Goal: Task Accomplishment & Management: Manage account settings

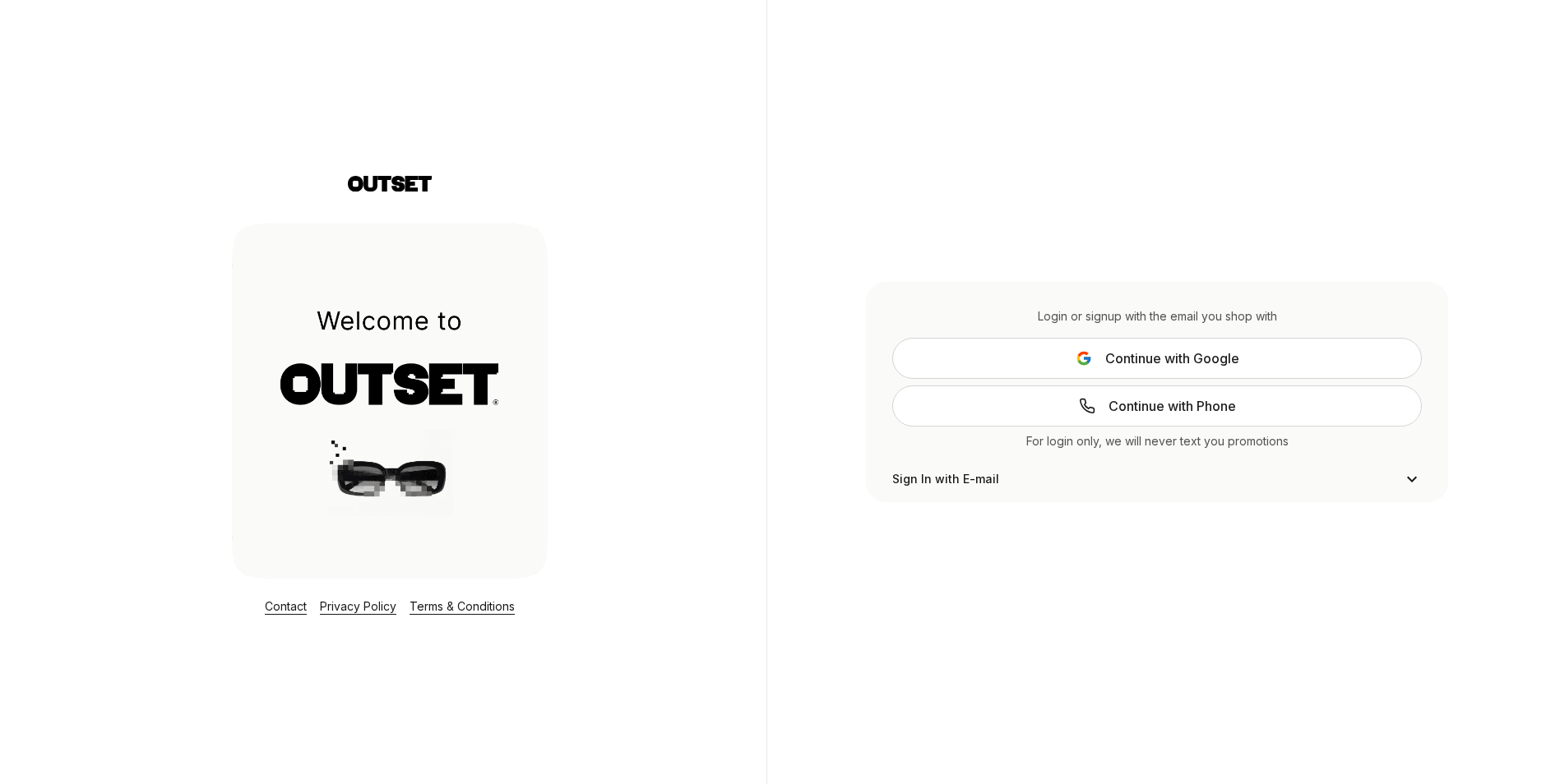
click at [1126, 358] on span "Continue with Google" at bounding box center [1173, 358] width 134 height 20
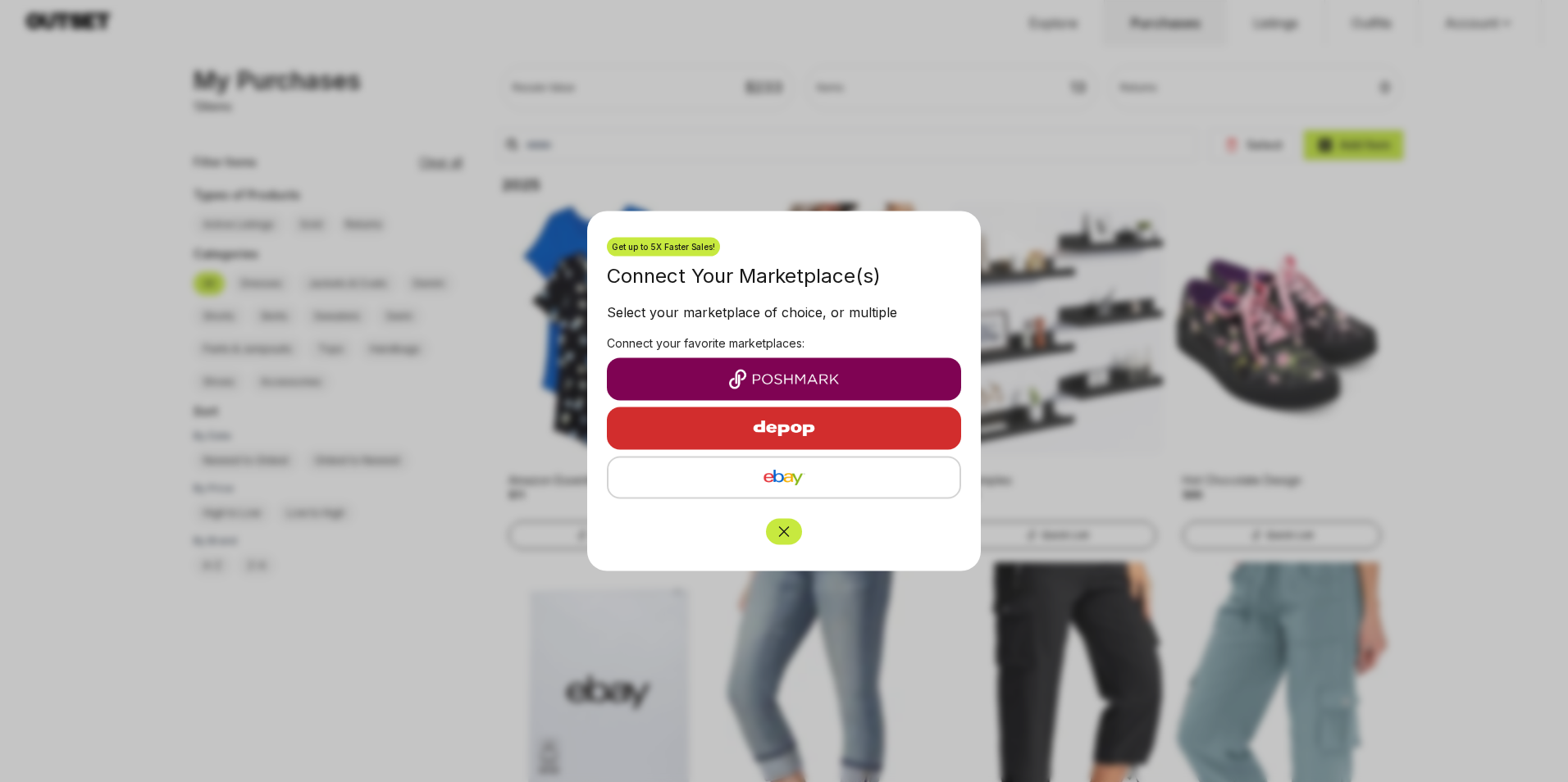
click at [797, 383] on img "button" at bounding box center [784, 380] width 328 height 20
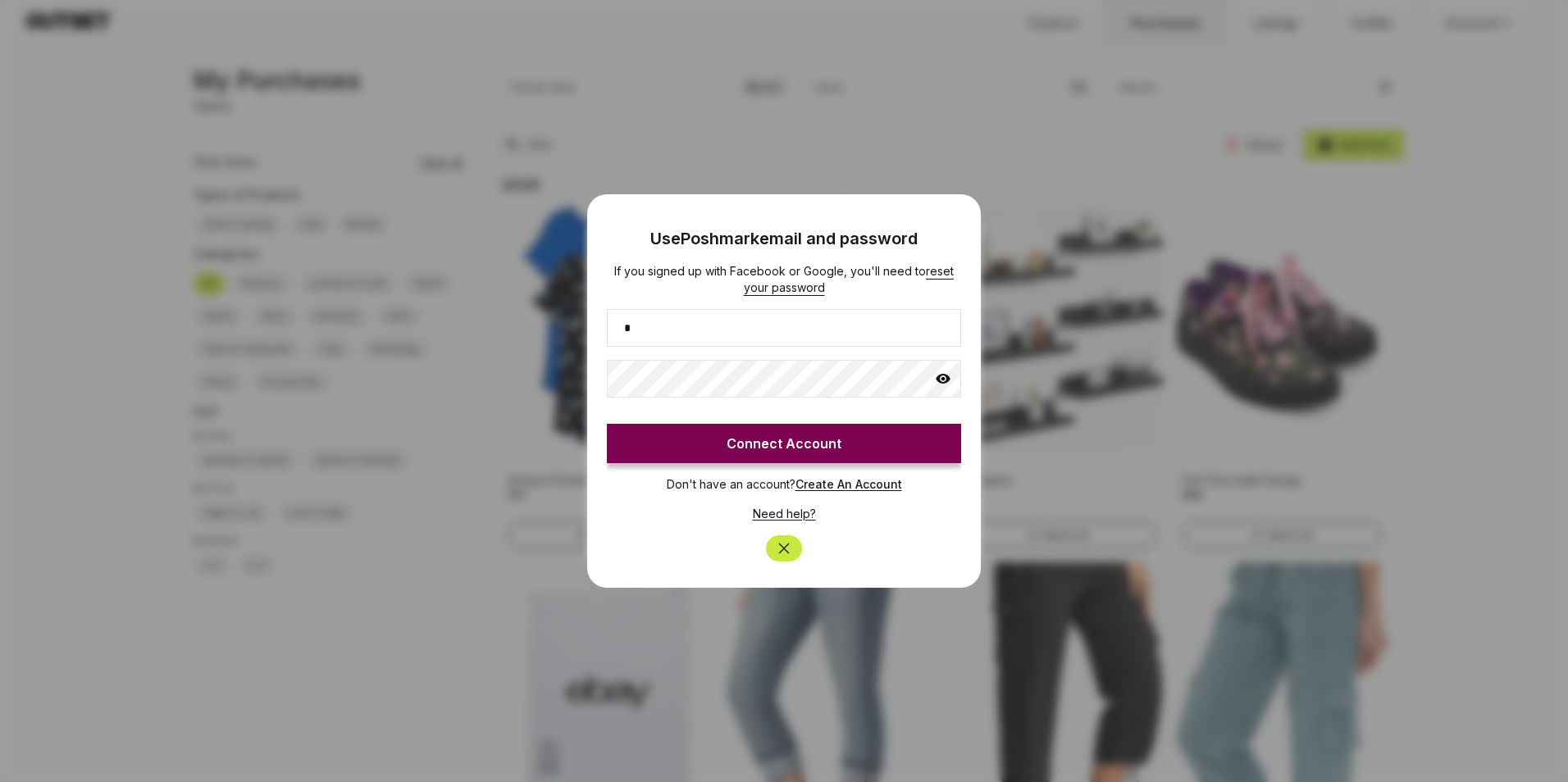
type input "**********"
click at [787, 448] on button "Connect Account" at bounding box center [784, 443] width 354 height 39
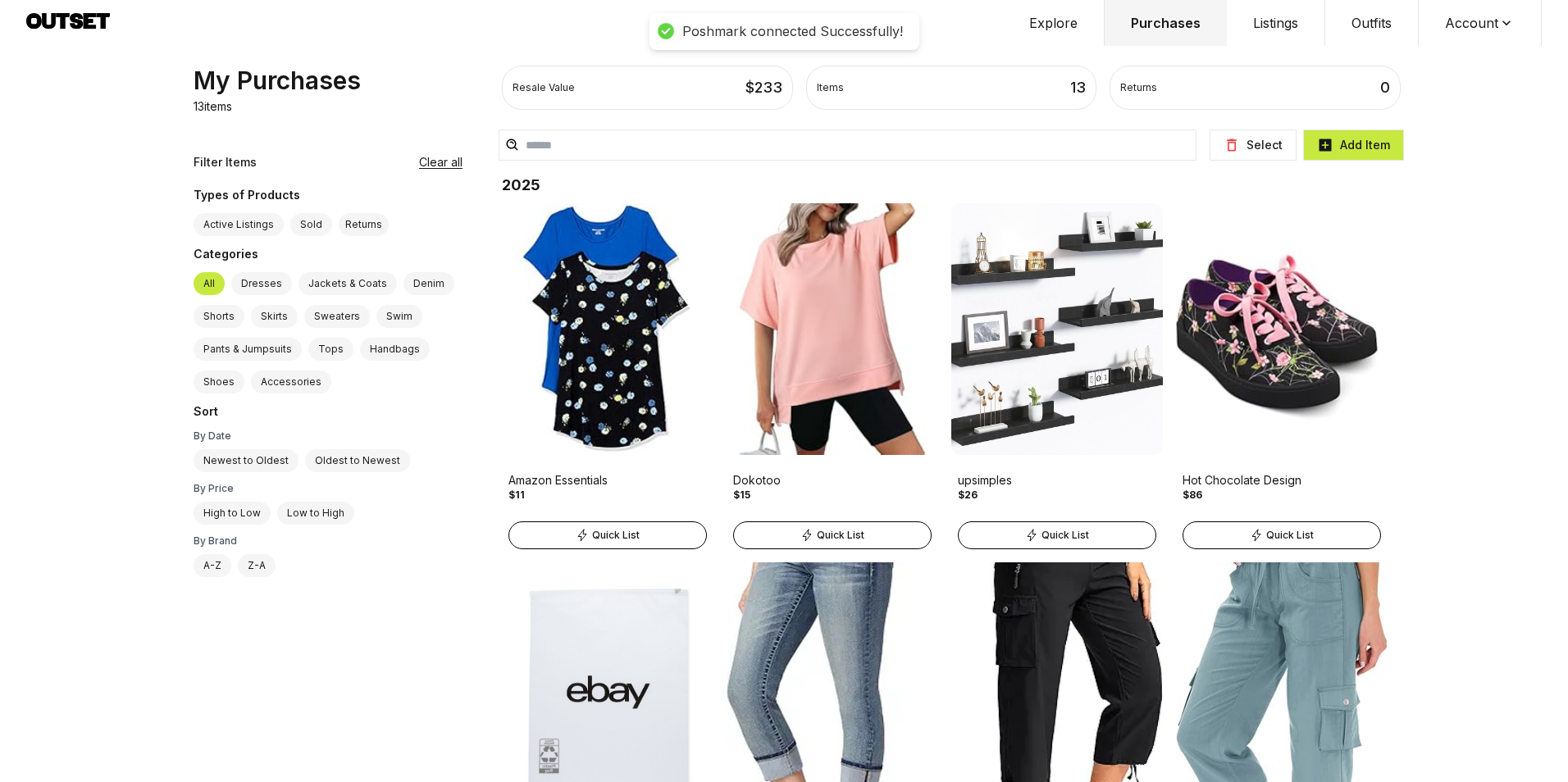
click at [1463, 21] on button "Account" at bounding box center [1480, 22] width 123 height 46
click at [1426, 55] on span "Profile" at bounding box center [1469, 54] width 144 height 29
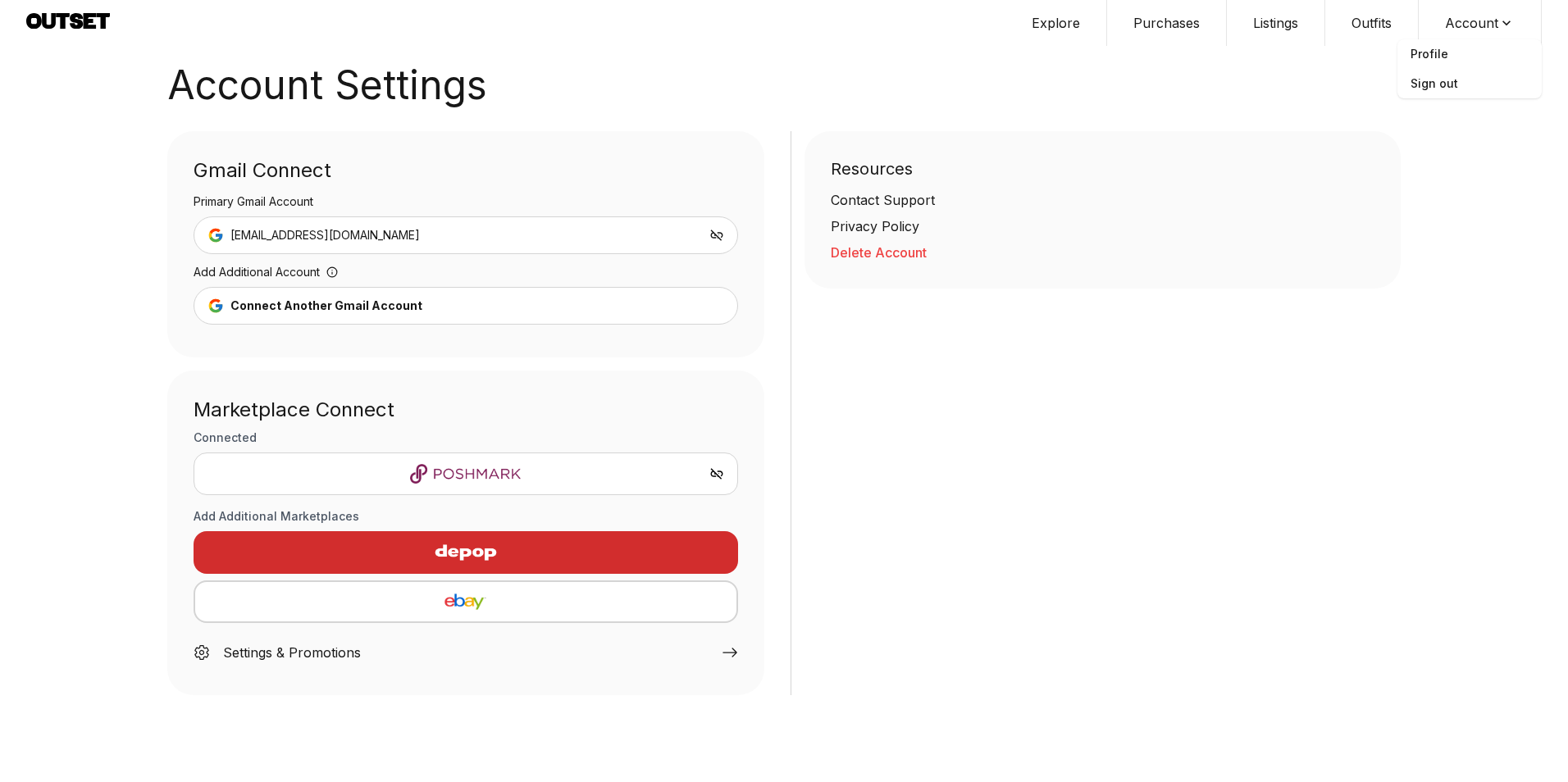
click at [504, 556] on img "button" at bounding box center [466, 552] width 143 height 39
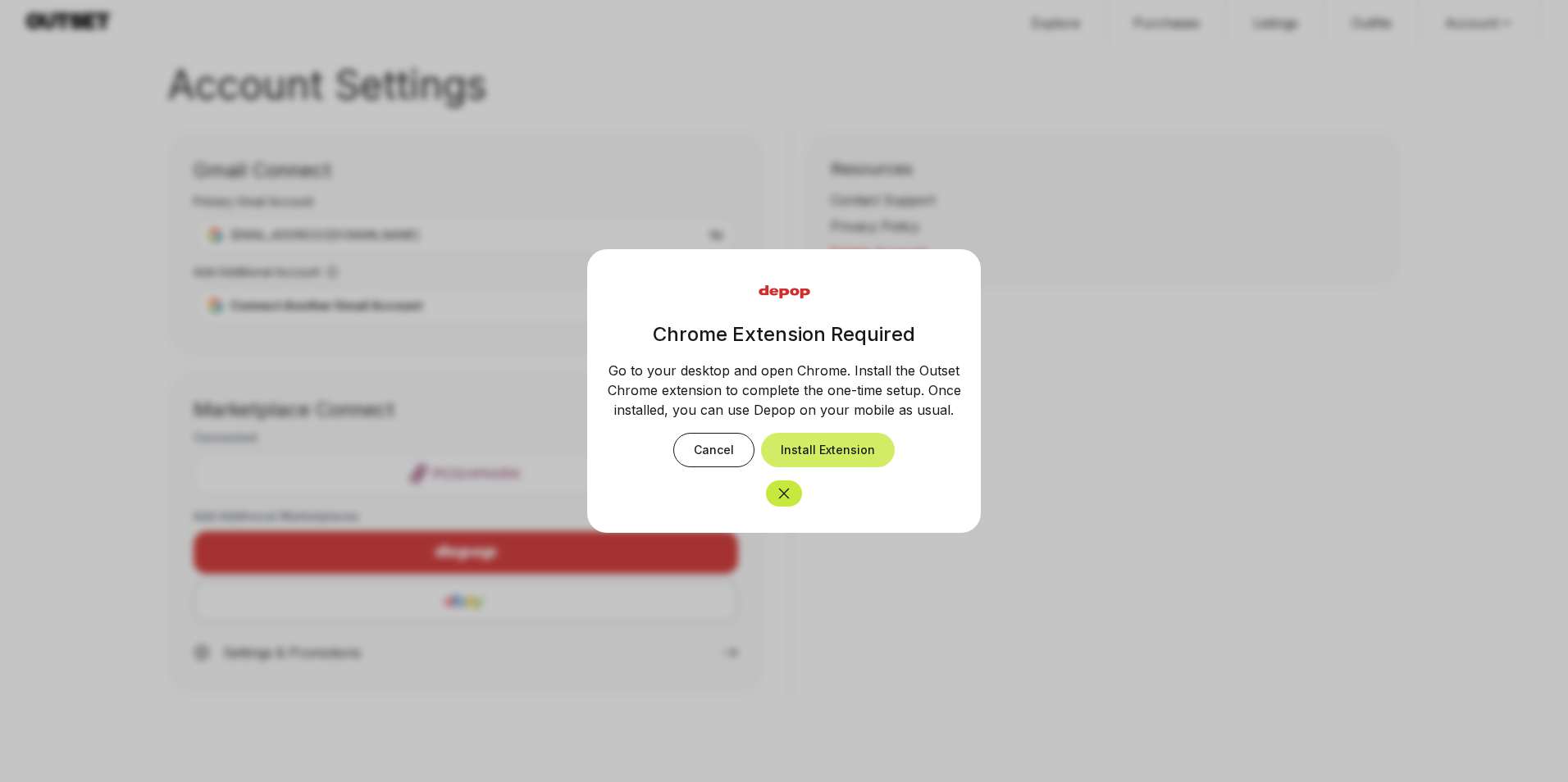
click at [839, 450] on button "Install Extension" at bounding box center [828, 450] width 134 height 35
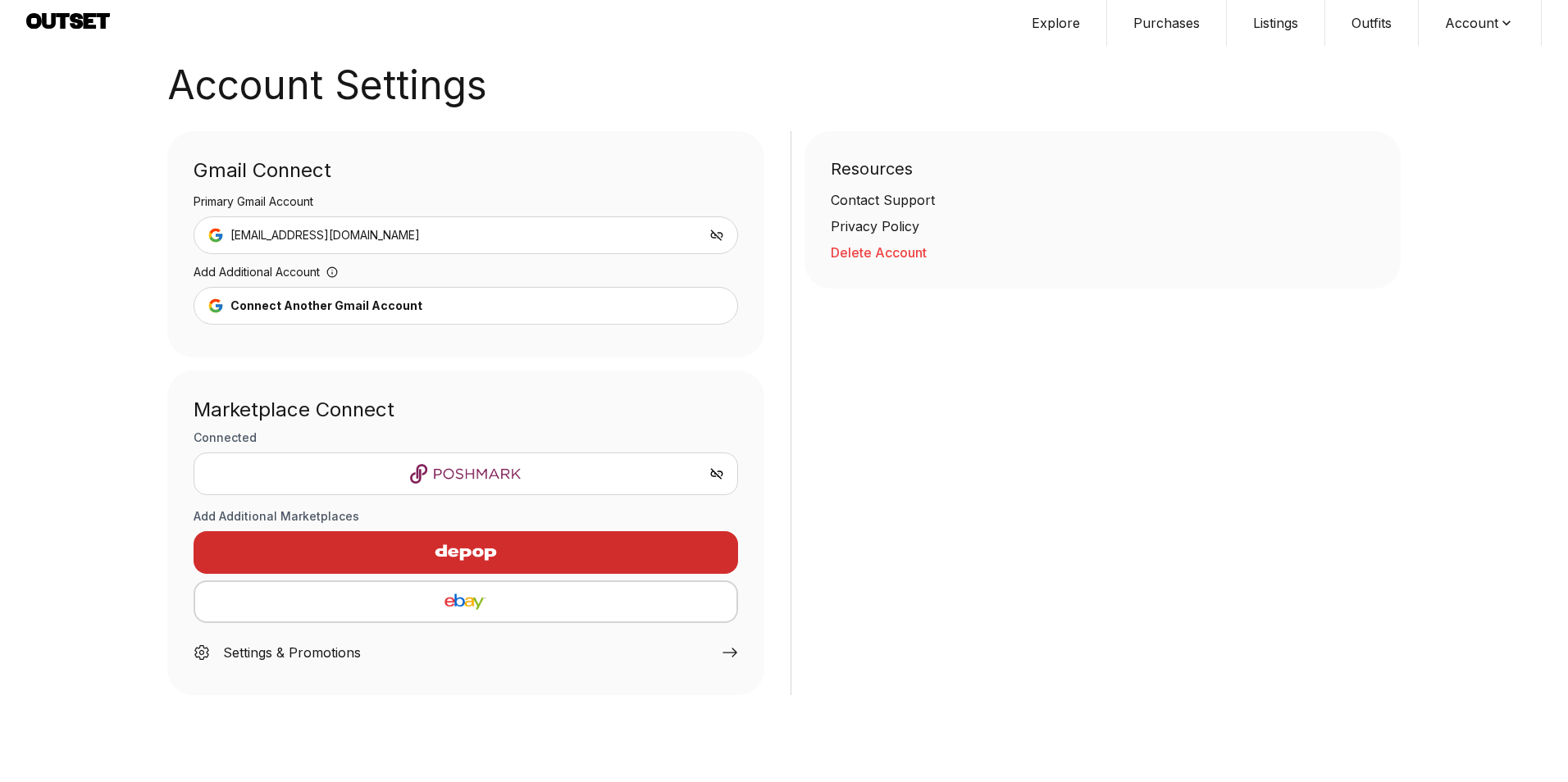
click at [470, 552] on img "button" at bounding box center [466, 552] width 143 height 39
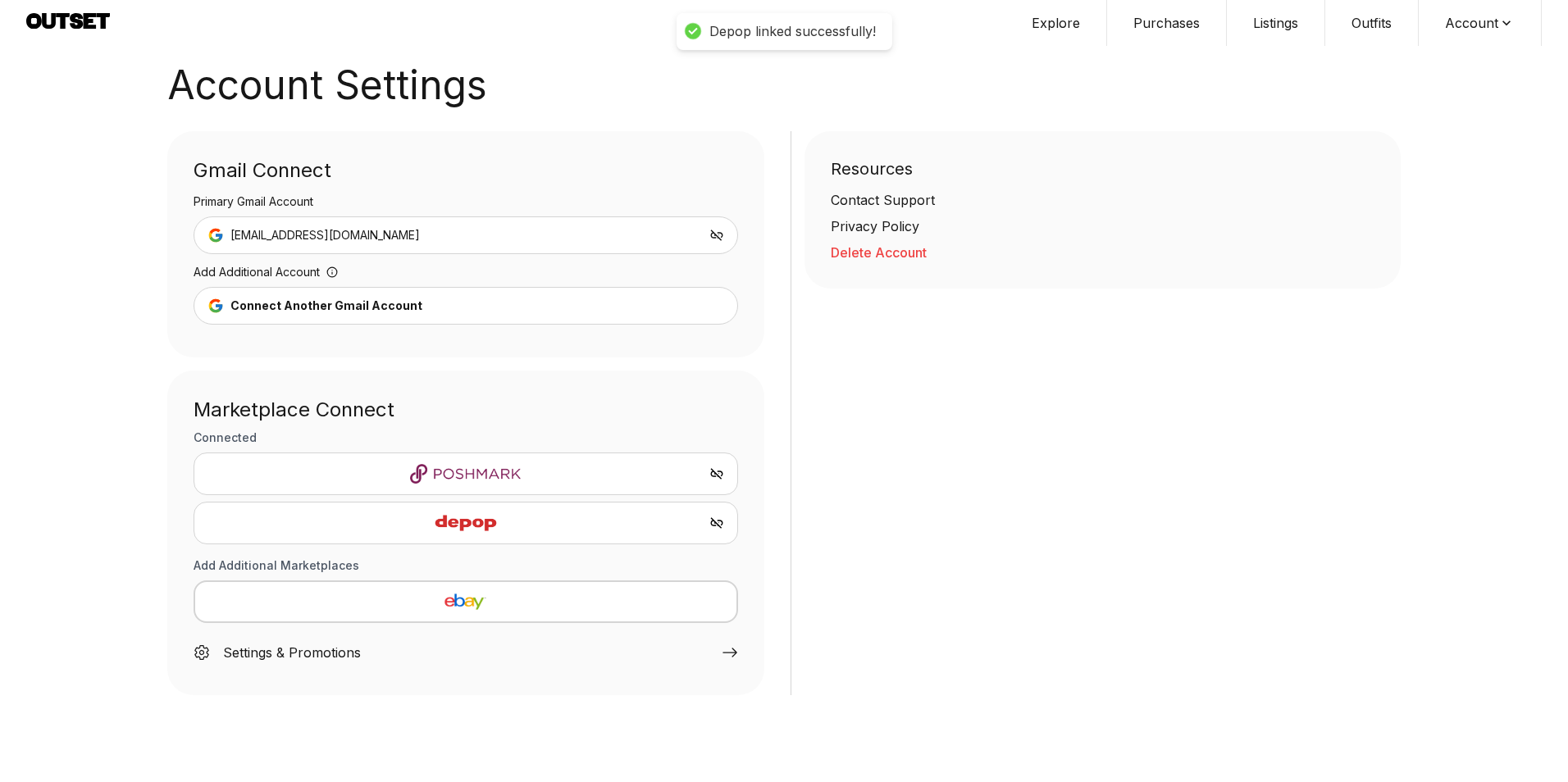
click at [455, 601] on img "button" at bounding box center [466, 601] width 515 height 20
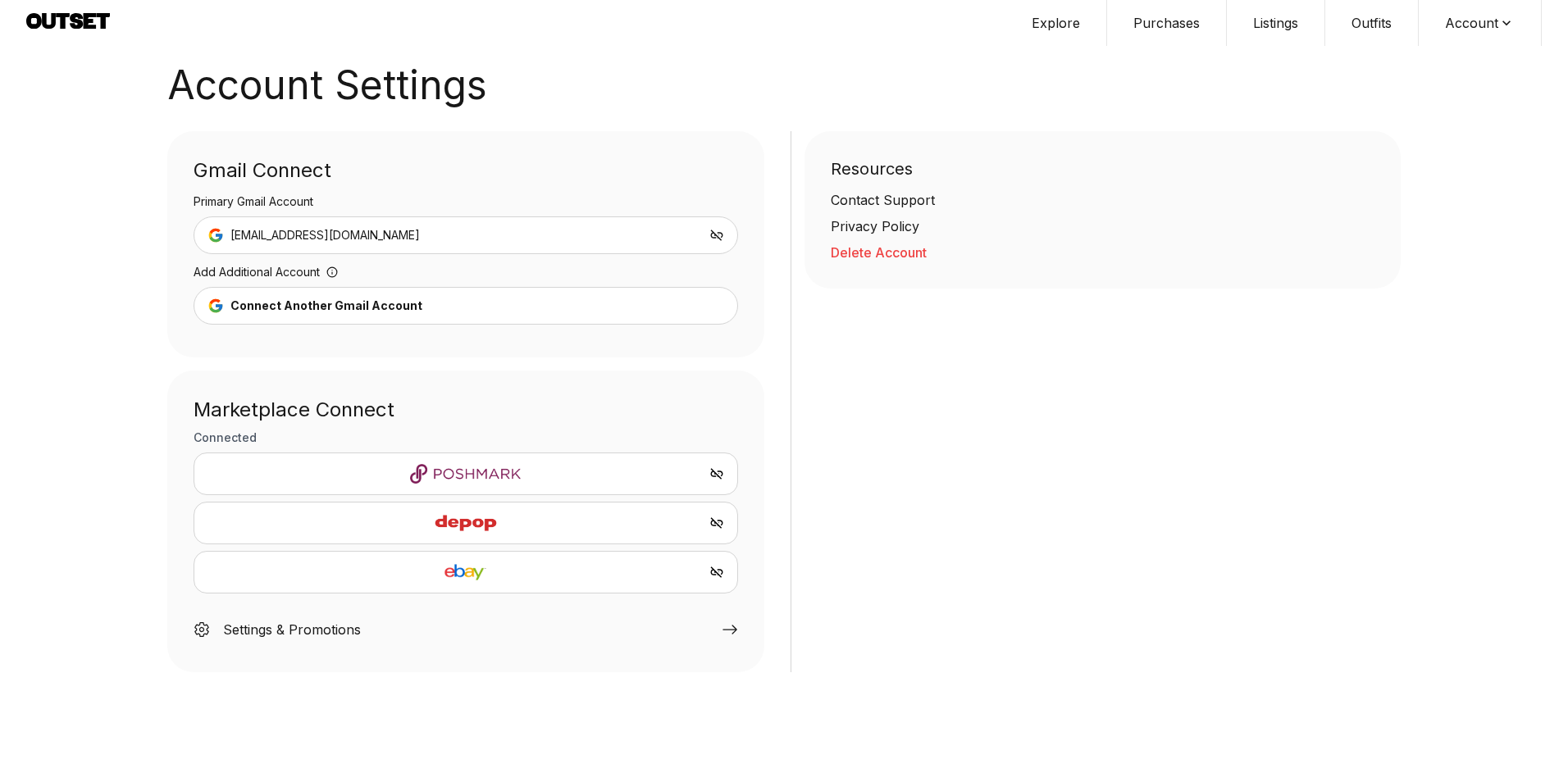
click at [316, 636] on div "Settings & Promotions" at bounding box center [292, 630] width 138 height 20
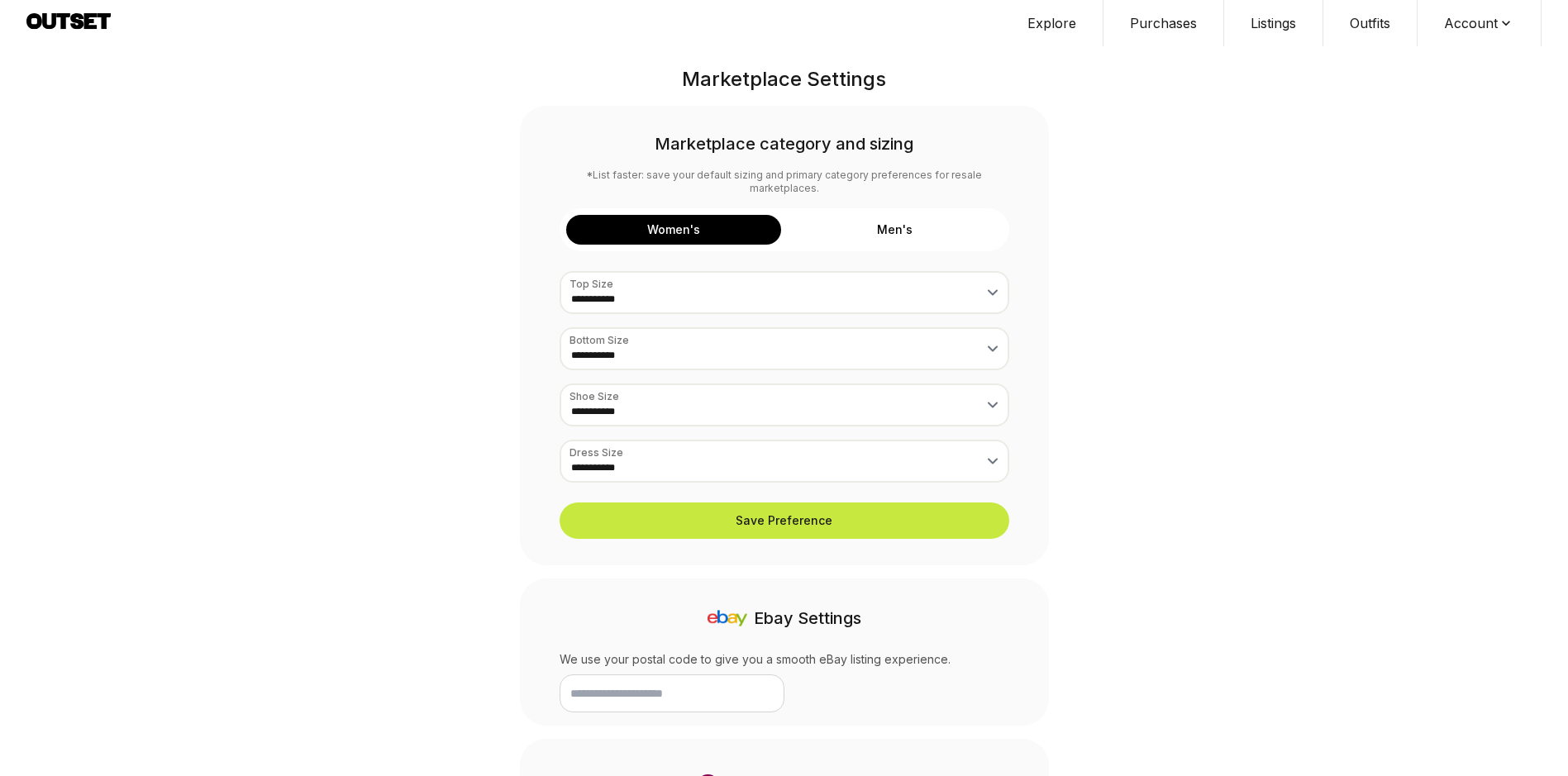
click at [656, 676] on input "text" at bounding box center [672, 694] width 225 height 38
type input "*****"
click at [818, 686] on icon at bounding box center [813, 694] width 16 height 16
click at [1056, 88] on div "**********" at bounding box center [784, 622] width 556 height 1112
click at [1062, 27] on button "Explore" at bounding box center [1053, 23] width 103 height 46
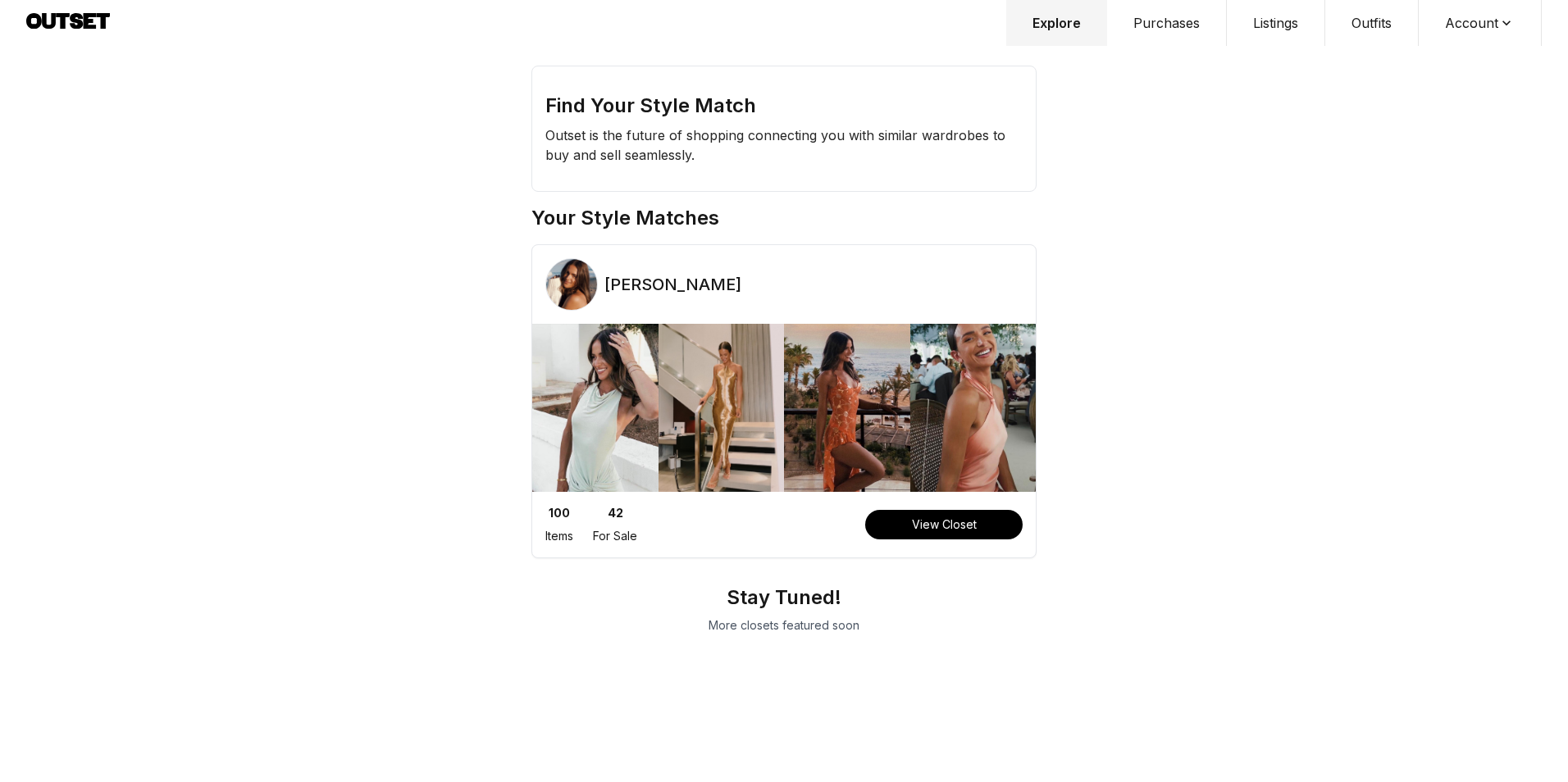
click at [1293, 16] on button "Listings" at bounding box center [1276, 22] width 98 height 46
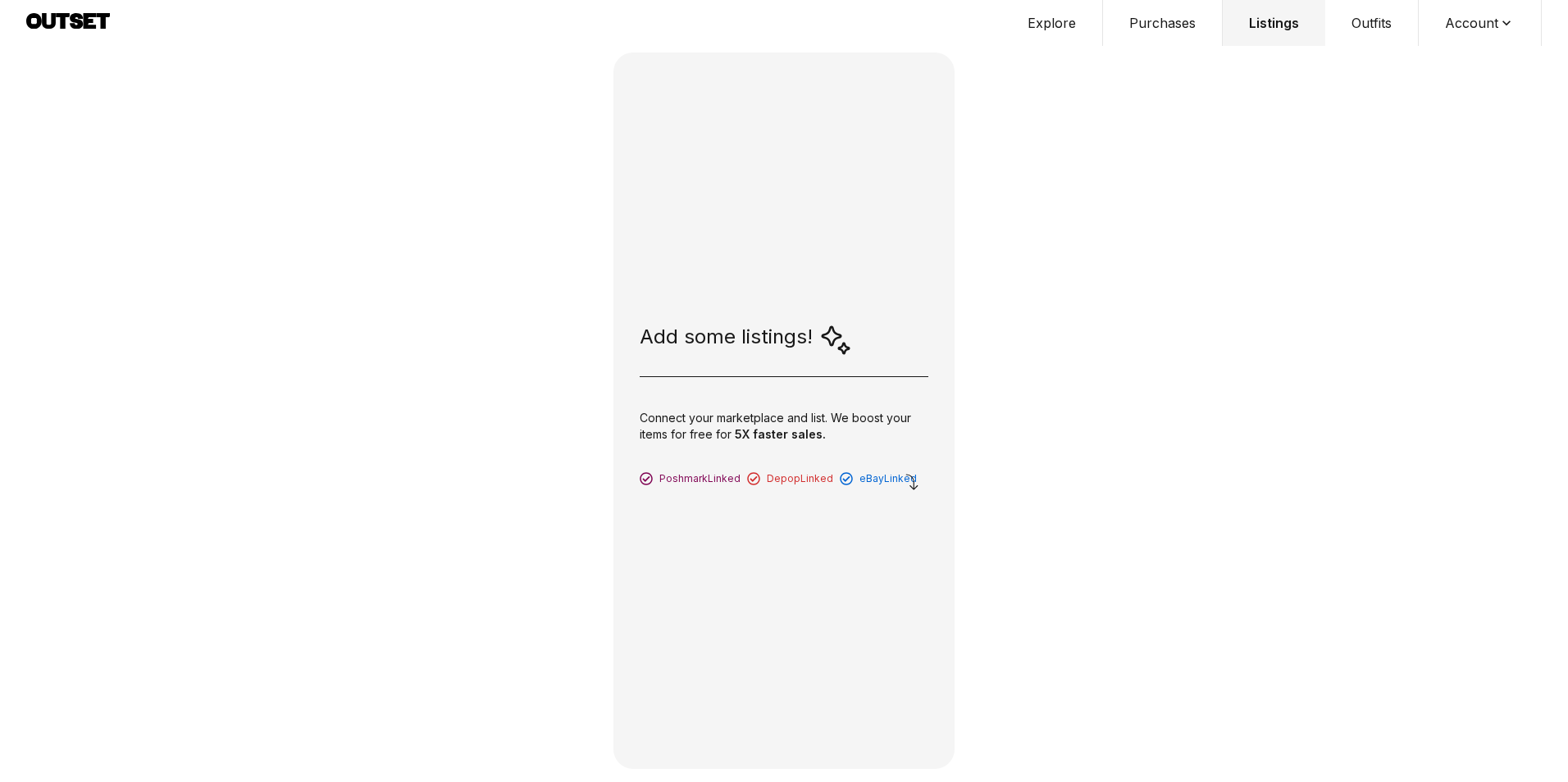
click at [878, 476] on span "eBay Linked" at bounding box center [888, 478] width 57 height 13
click at [1465, 31] on button "Account" at bounding box center [1480, 22] width 123 height 46
click at [1443, 59] on span "Profile" at bounding box center [1469, 54] width 144 height 29
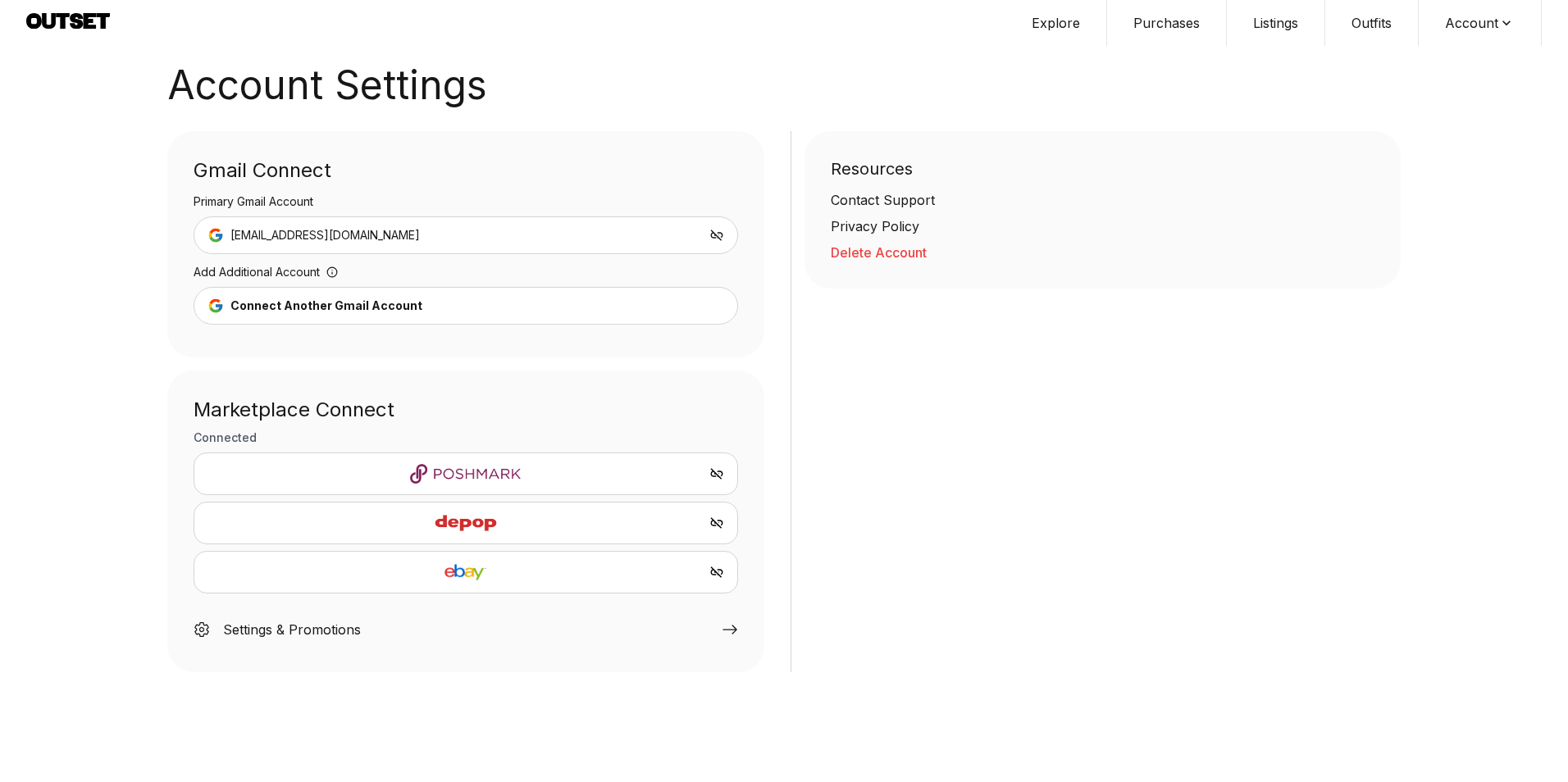
click at [64, 18] on icon at bounding box center [63, 21] width 14 height 15
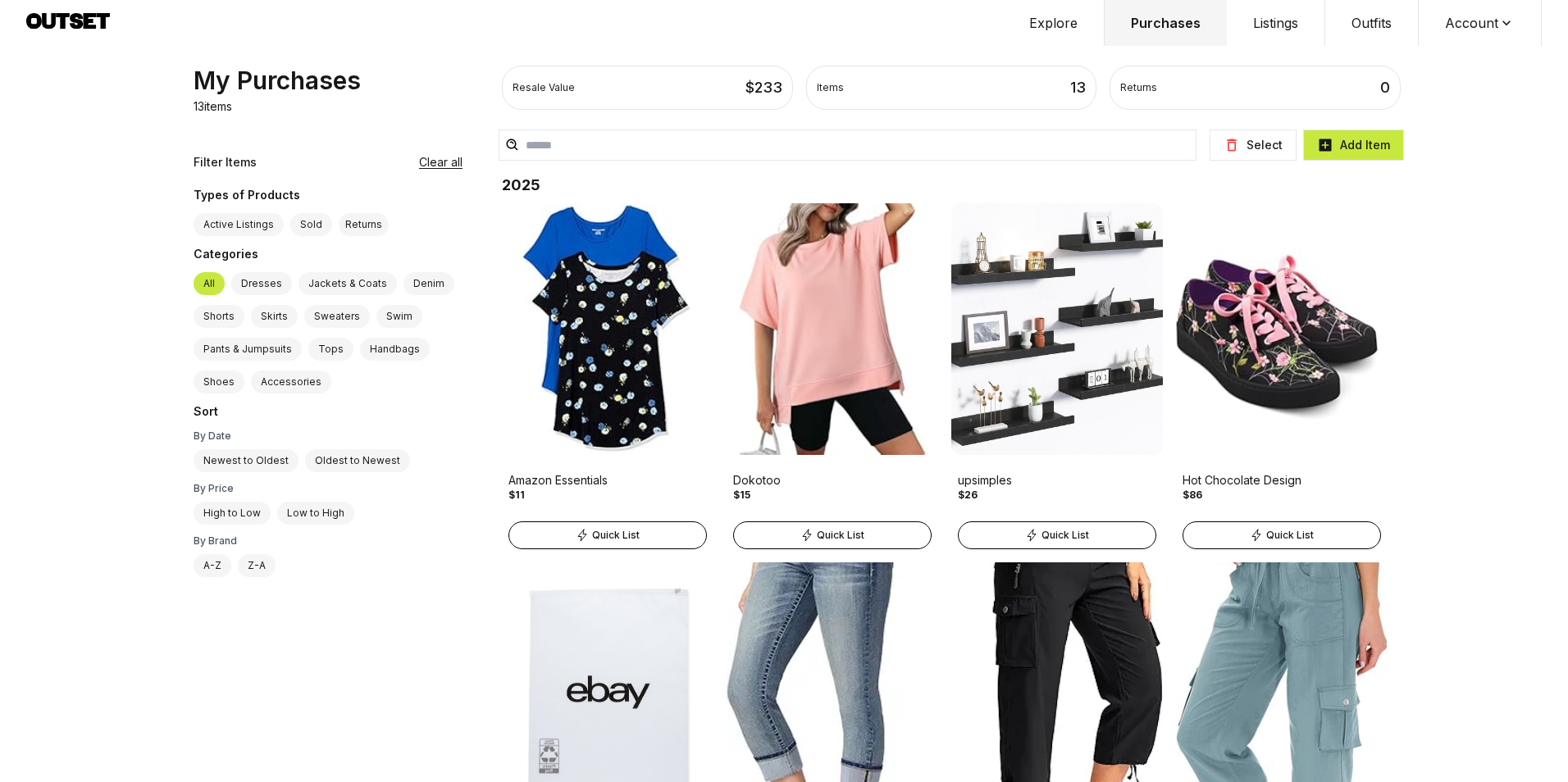
click at [245, 225] on label "Active Listings" at bounding box center [239, 225] width 90 height 23
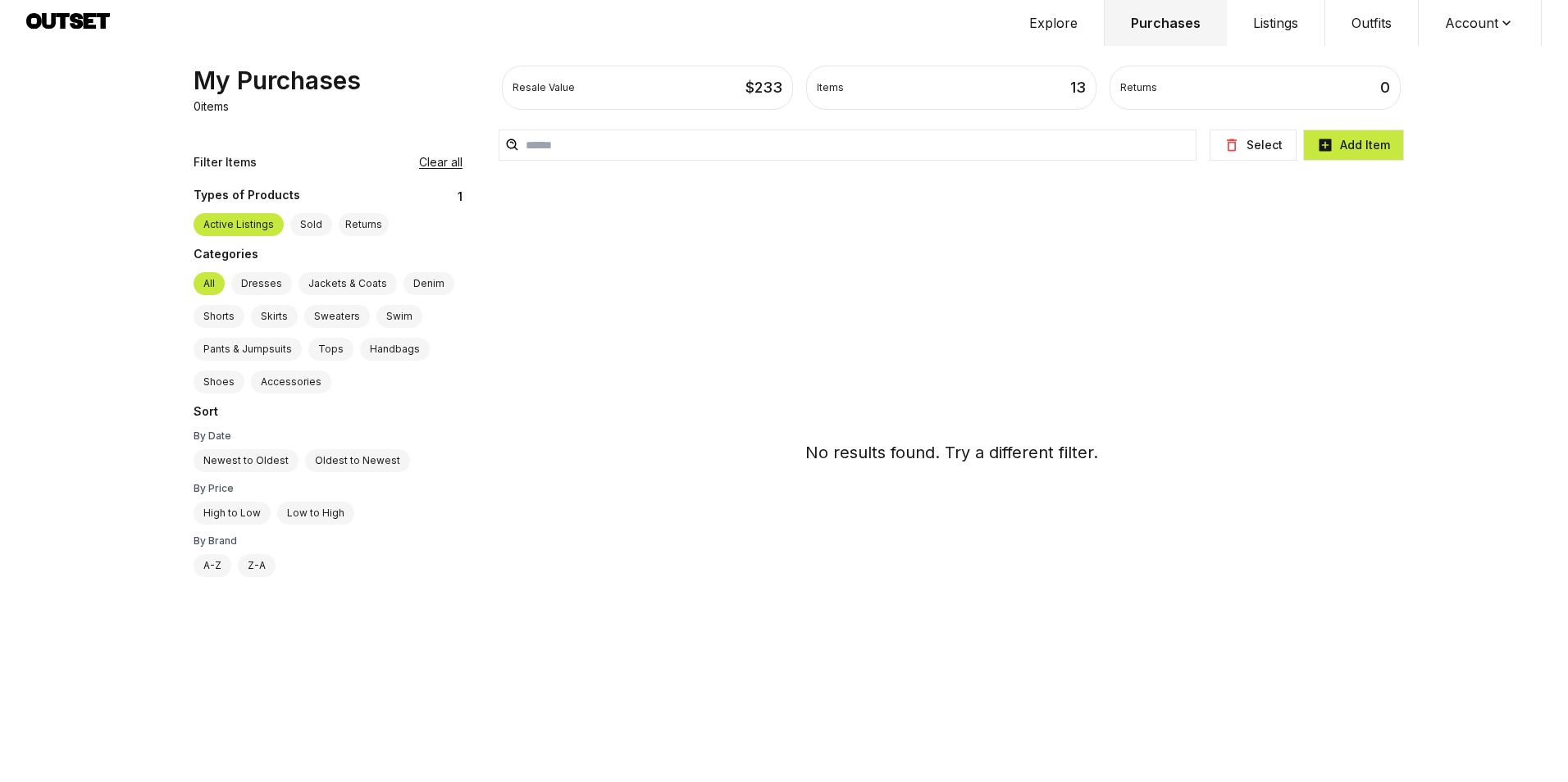
click at [1353, 145] on button "Add Item" at bounding box center [1353, 145] width 101 height 31
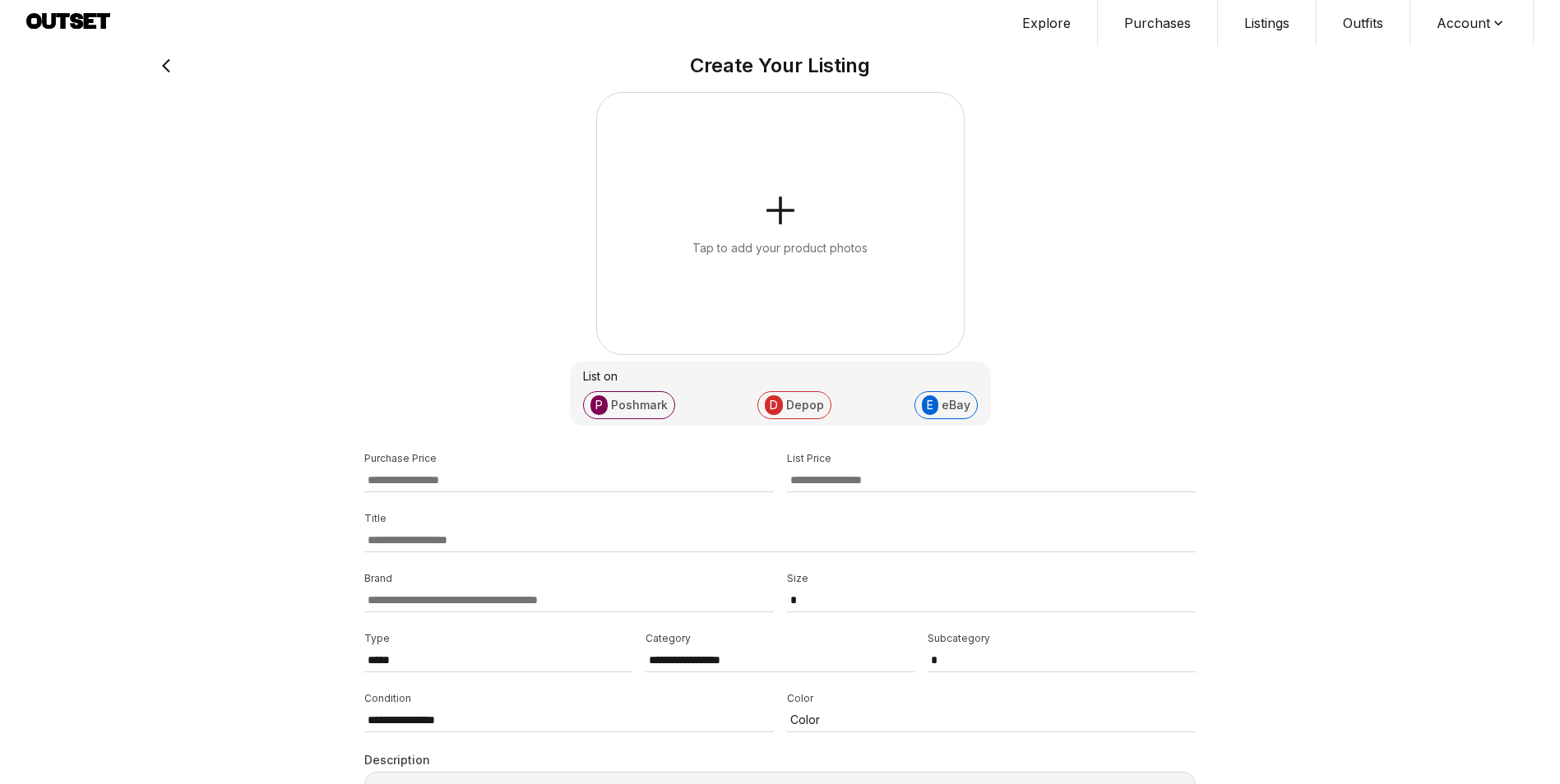
click at [1460, 29] on button "Account" at bounding box center [1472, 22] width 124 height 46
click at [1432, 62] on span "Profile" at bounding box center [1461, 54] width 144 height 30
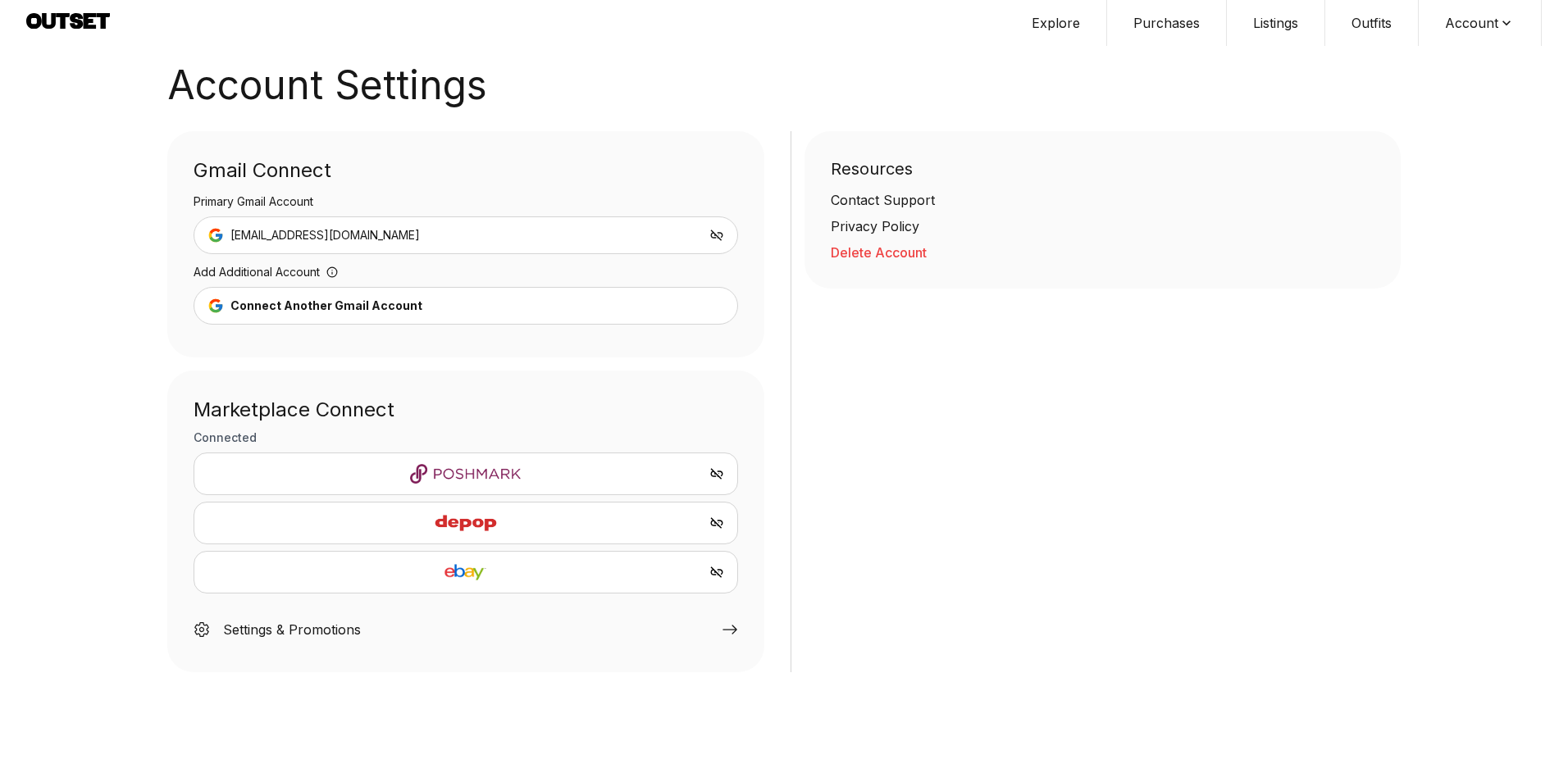
click at [715, 474] on icon "Unlink Poshmark" at bounding box center [716, 474] width 13 height 12
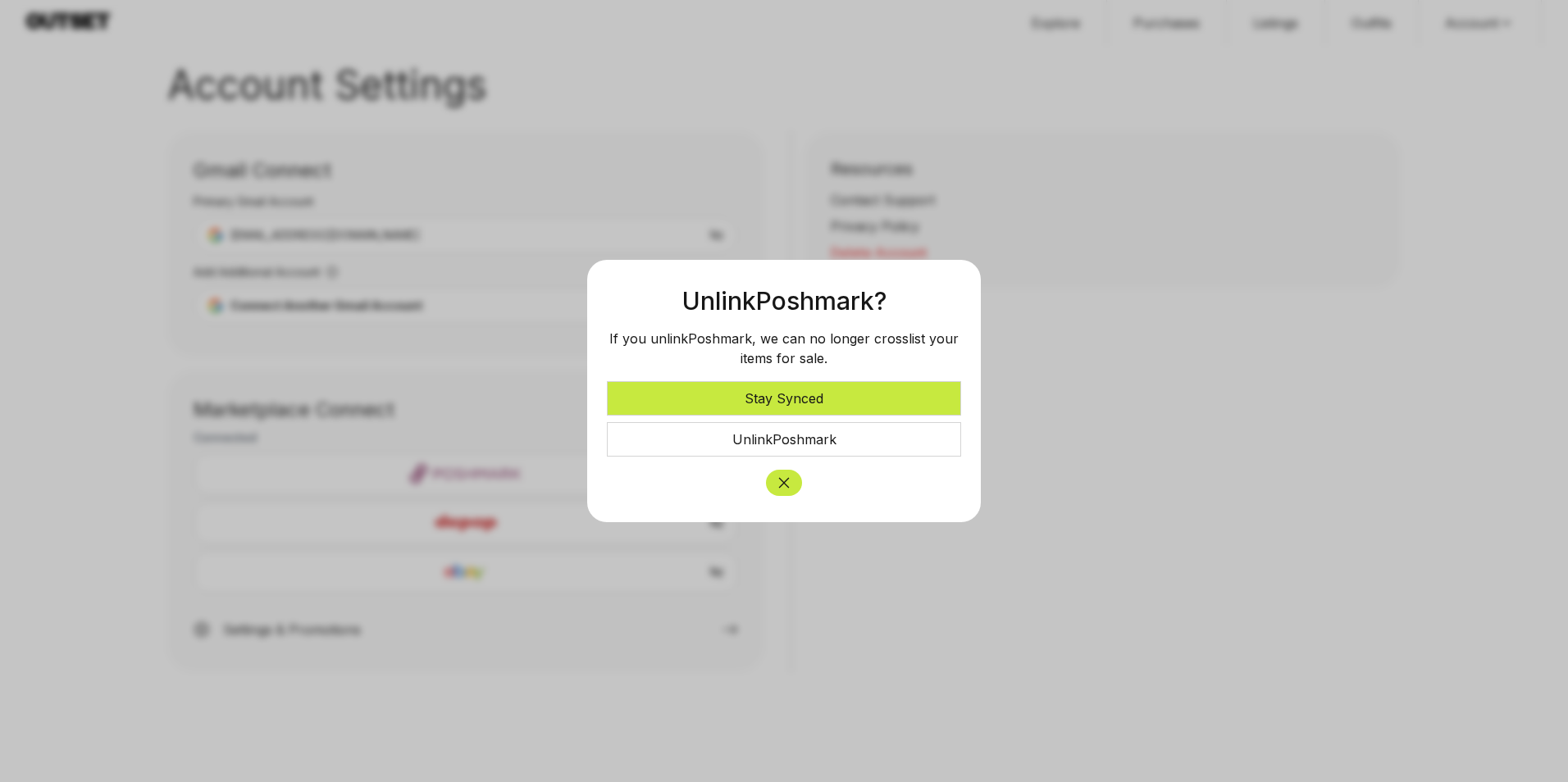
click at [792, 446] on button "Unlink Poshmark" at bounding box center [784, 439] width 354 height 35
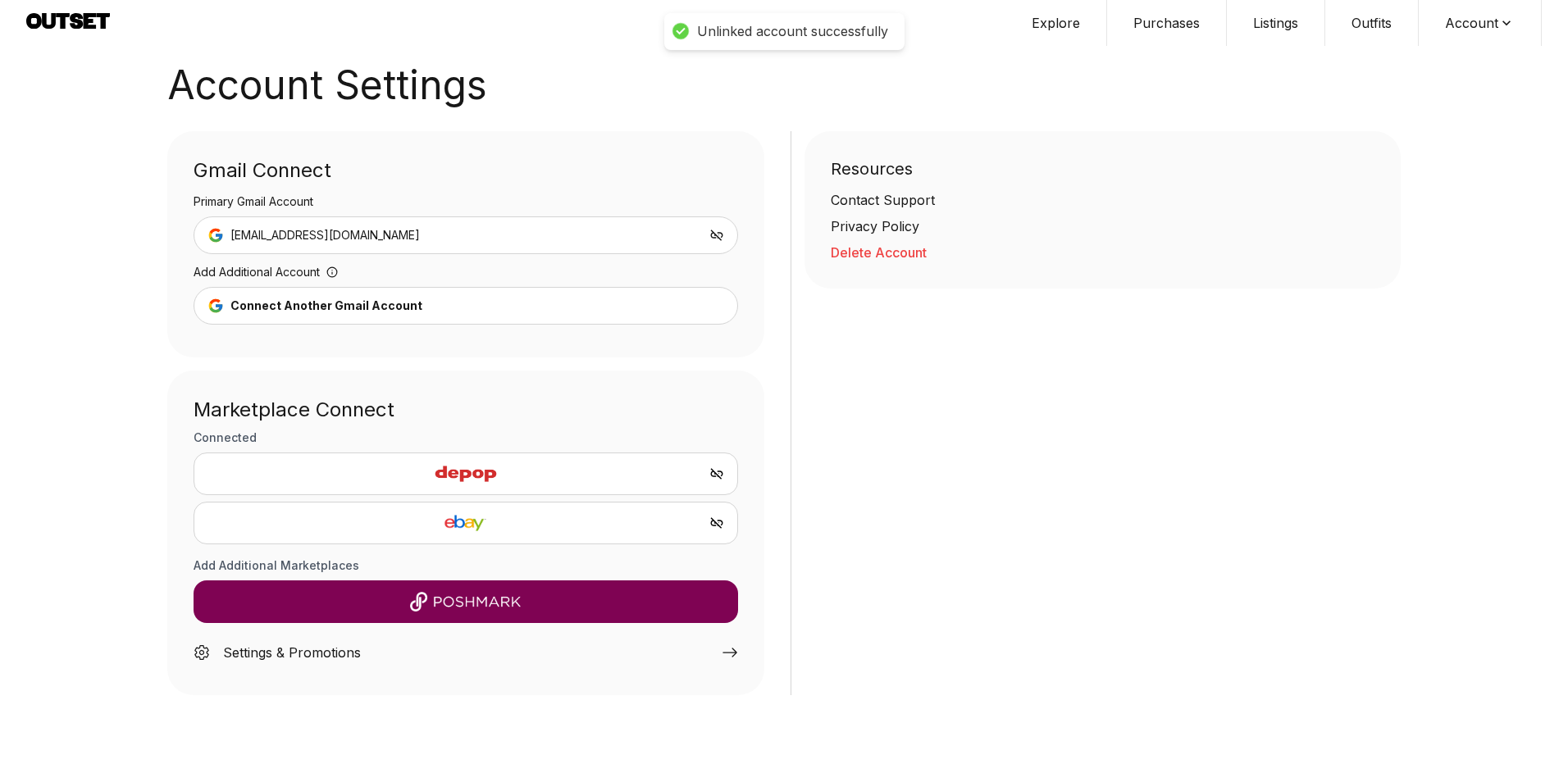
click at [714, 526] on icon "Unlink eBay" at bounding box center [716, 523] width 13 height 12
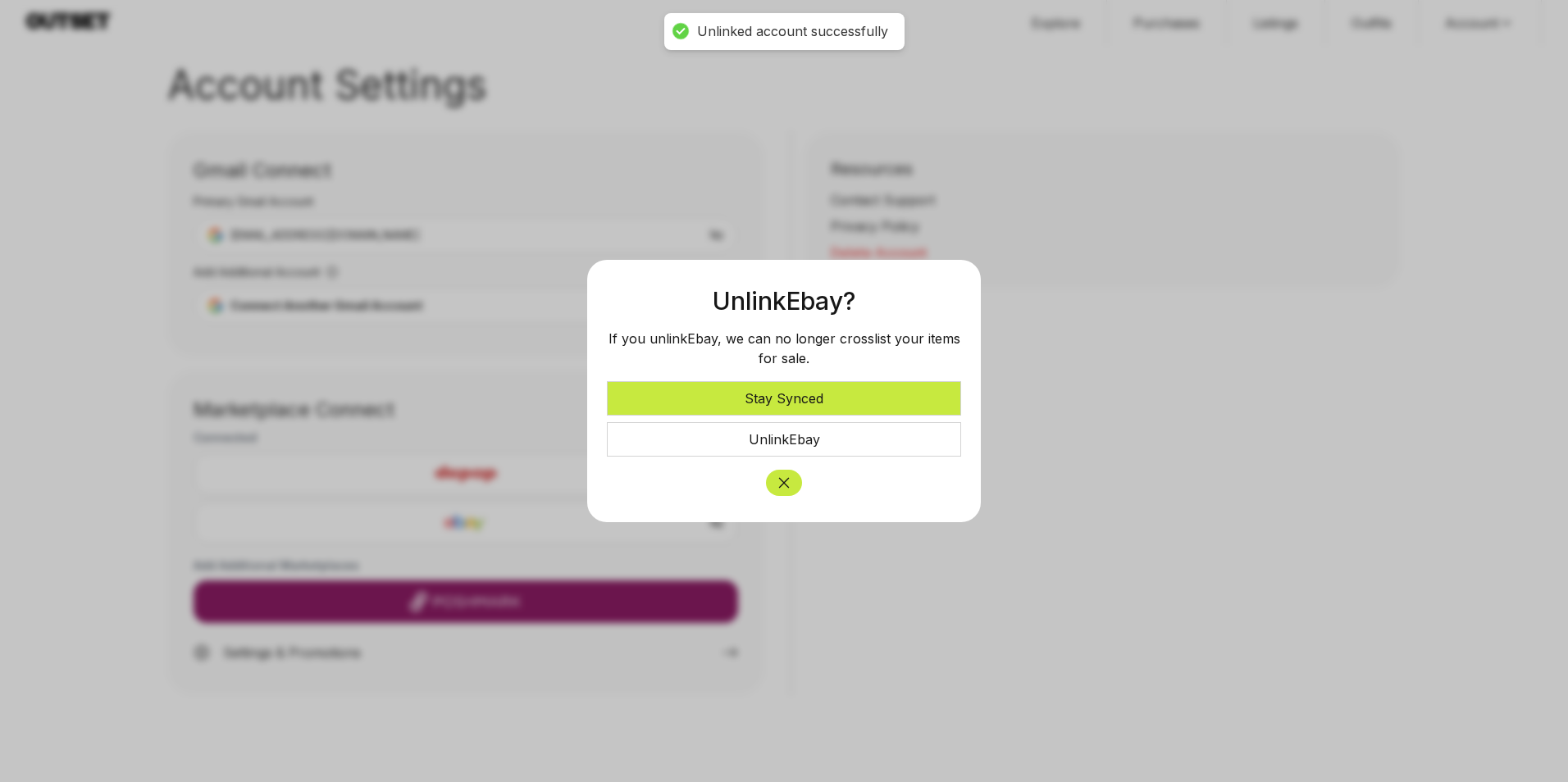
click at [785, 448] on button "Unlink Ebay" at bounding box center [784, 439] width 354 height 35
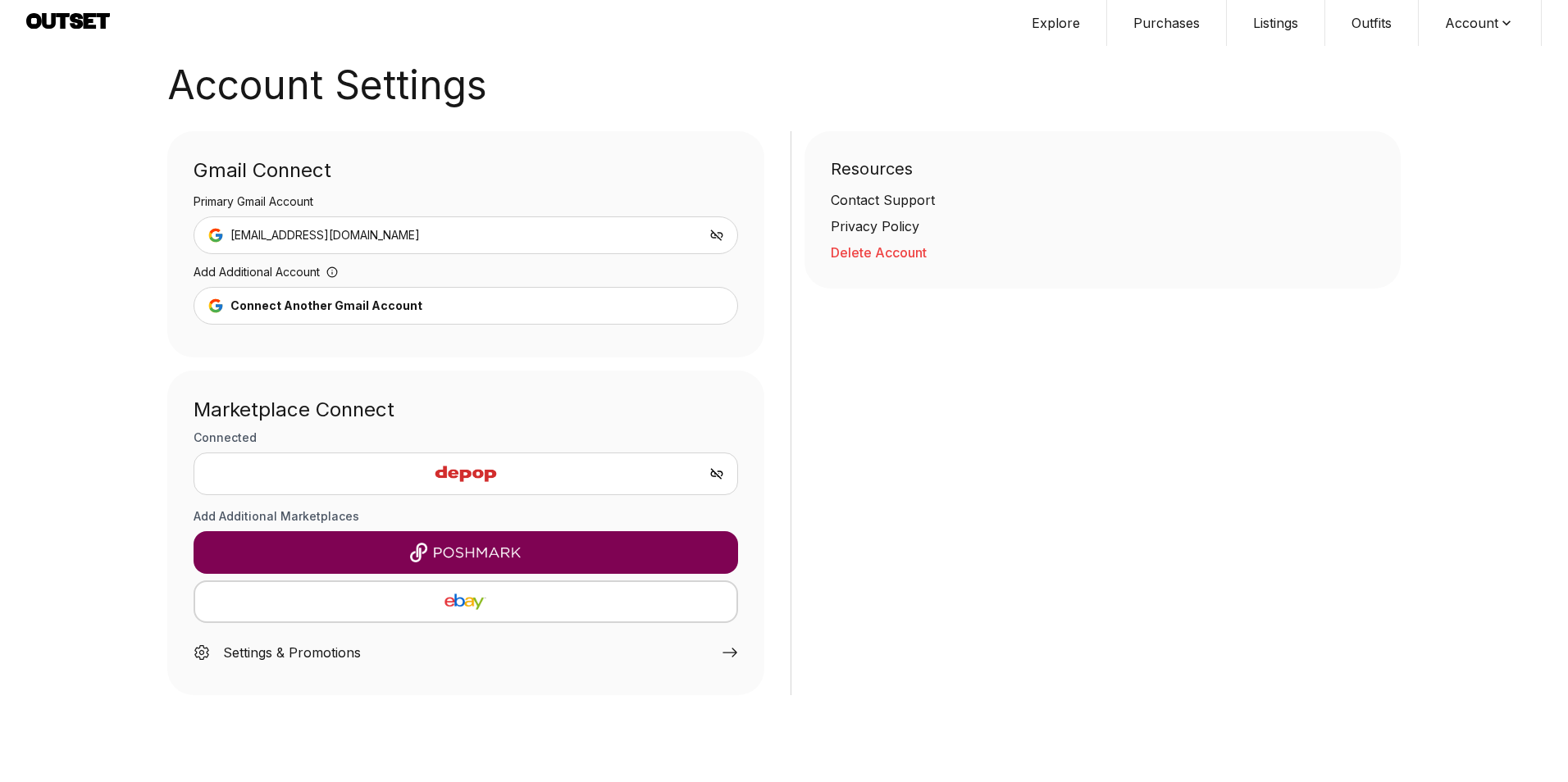
click at [1045, 29] on button "Explore" at bounding box center [1057, 22] width 102 height 46
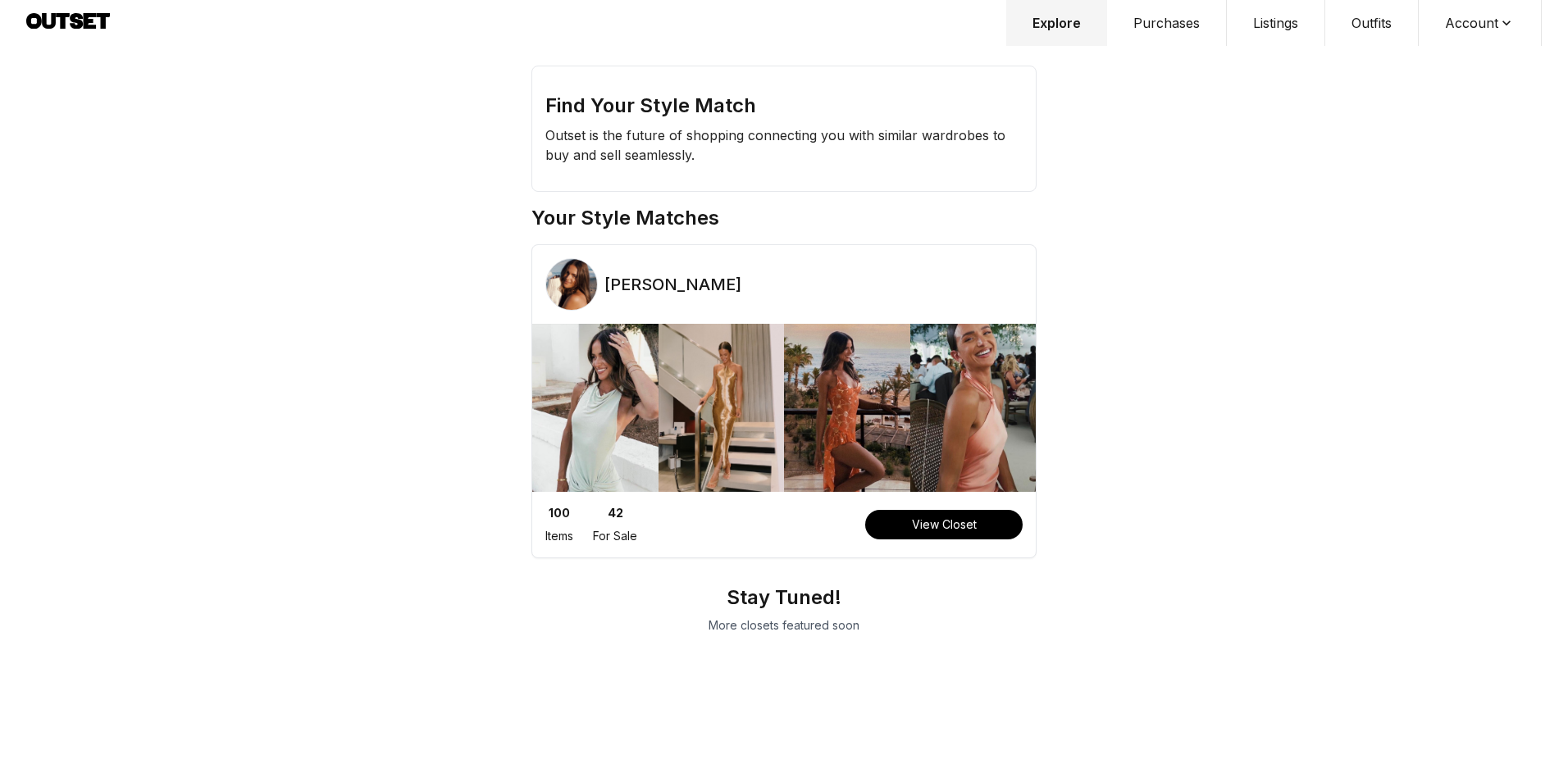
click at [1277, 29] on button "Listings" at bounding box center [1276, 22] width 98 height 46
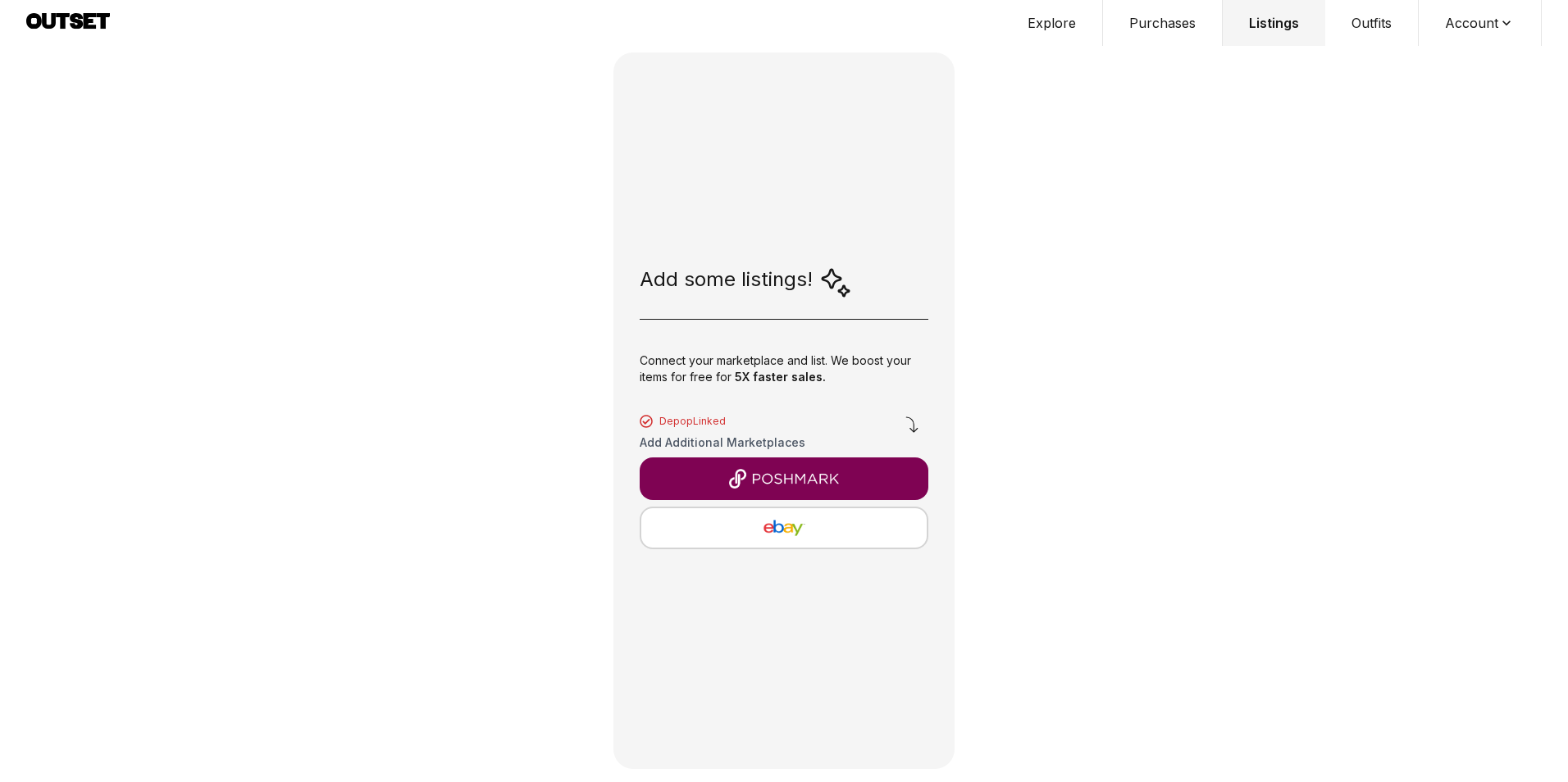
click at [57, 23] on icon at bounding box center [68, 23] width 84 height 21
